Goal: Download file/media

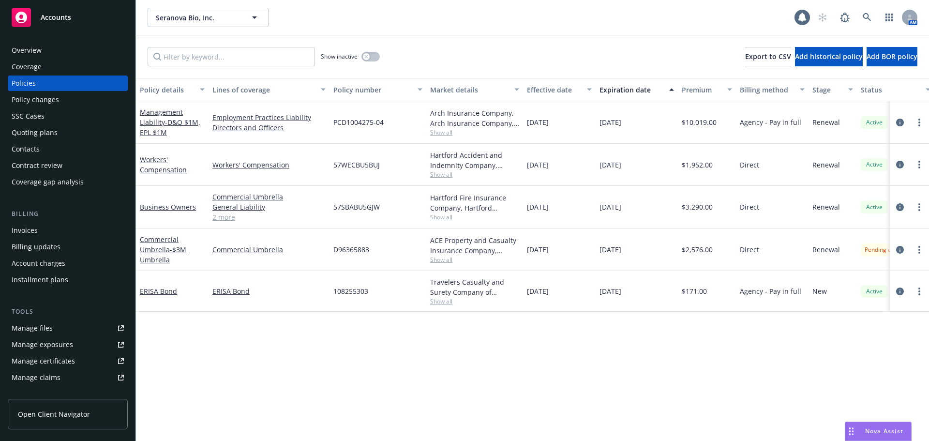
click at [145, 44] on div "Show inactive Export to CSV Add historical policy Add BOR policy" at bounding box center [532, 56] width 793 height 43
click at [187, 22] on span "Seranova Bio, Inc." at bounding box center [198, 18] width 84 height 10
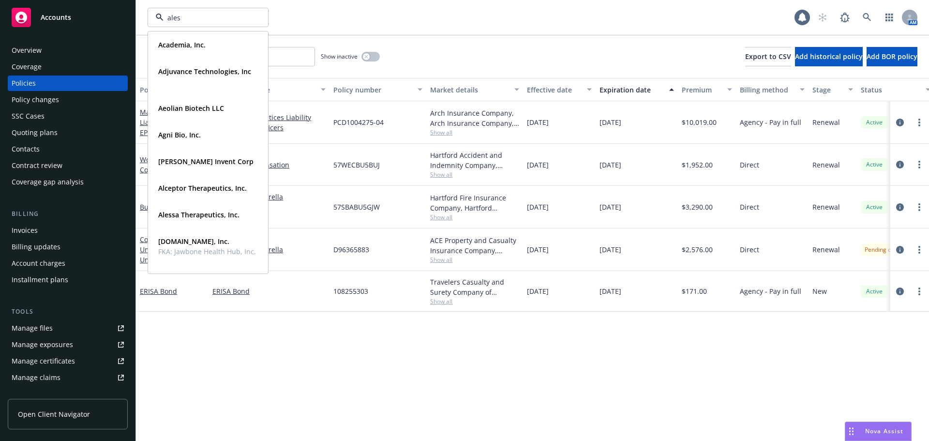
type input "aless"
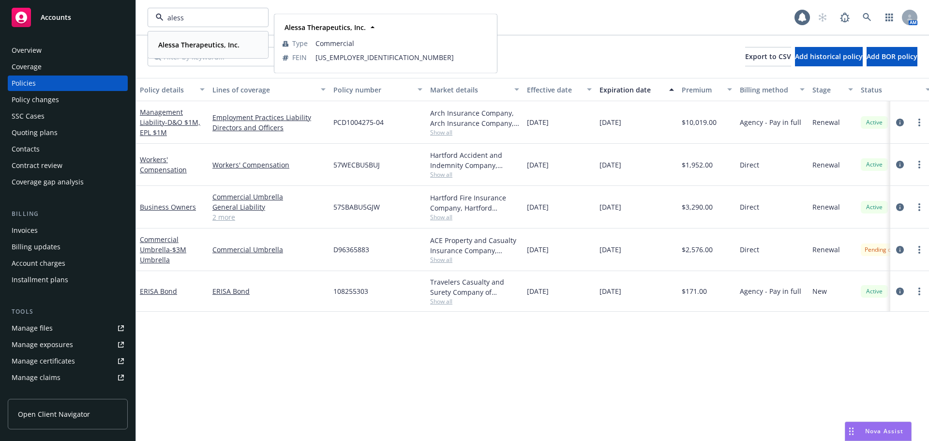
click at [200, 43] on strong "Alessa Therapeutics, Inc." at bounding box center [198, 44] width 81 height 9
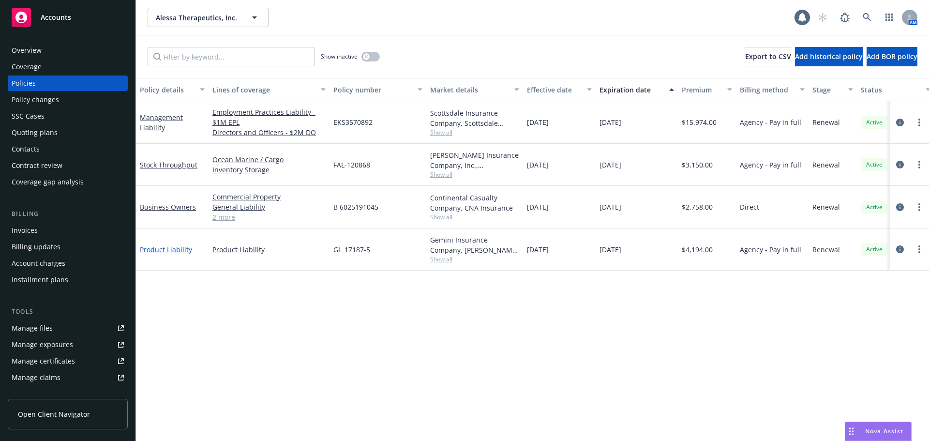
click at [173, 249] on link "Product Liability" at bounding box center [166, 249] width 52 height 9
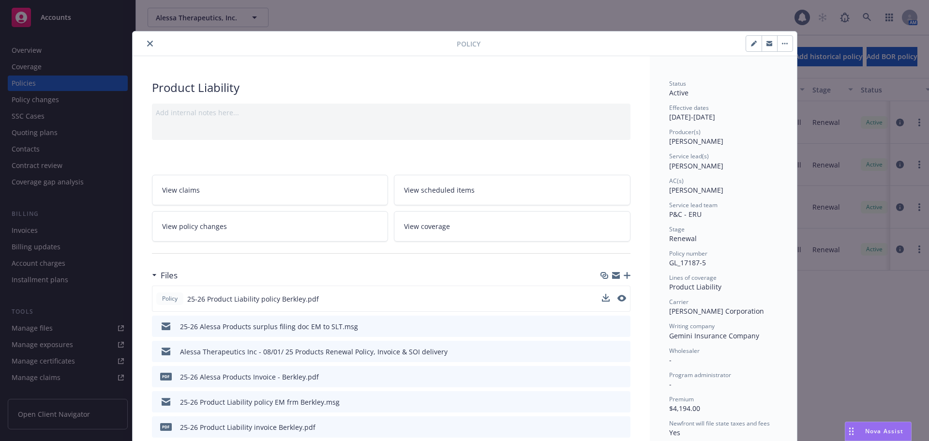
click at [595, 296] on div "Policy 25-26 Product Liability policy Berkley.pdf" at bounding box center [391, 299] width 479 height 26
click at [601, 300] on icon "download file" at bounding box center [605, 298] width 8 height 8
drag, startPoint x: 145, startPoint y: 42, endPoint x: 131, endPoint y: 45, distance: 14.2
click at [147, 42] on icon "close" at bounding box center [150, 44] width 6 height 6
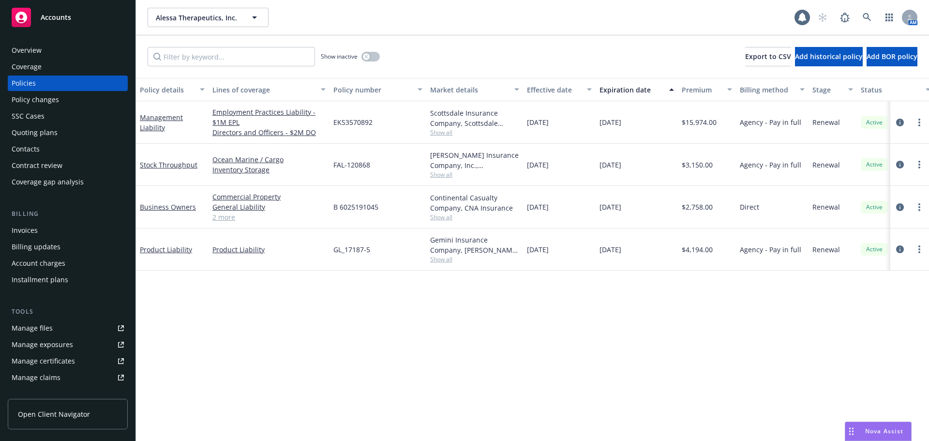
click at [91, 47] on div "Overview" at bounding box center [68, 50] width 112 height 15
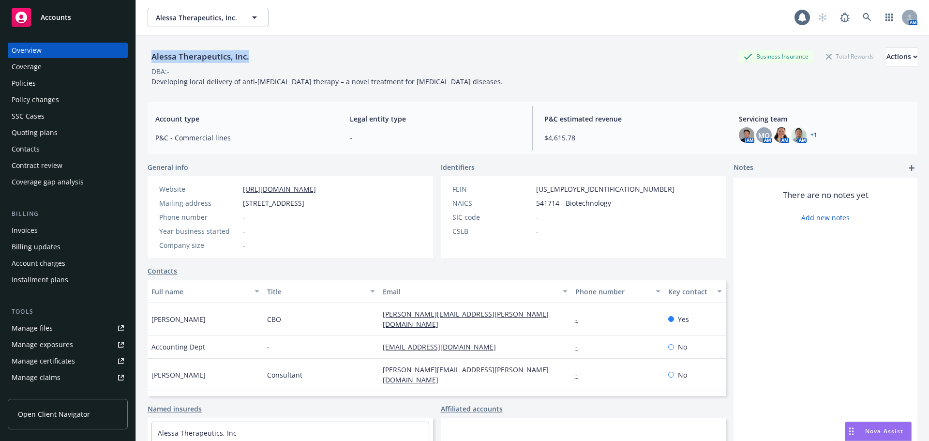
drag, startPoint x: 256, startPoint y: 58, endPoint x: 151, endPoint y: 62, distance: 105.6
click at [151, 62] on div "Alessa Therapeutics, Inc. Business Insurance Total Rewards Actions" at bounding box center [533, 56] width 770 height 19
copy div "Alessa Therapeutics, Inc."
